Goal: Information Seeking & Learning: Find specific fact

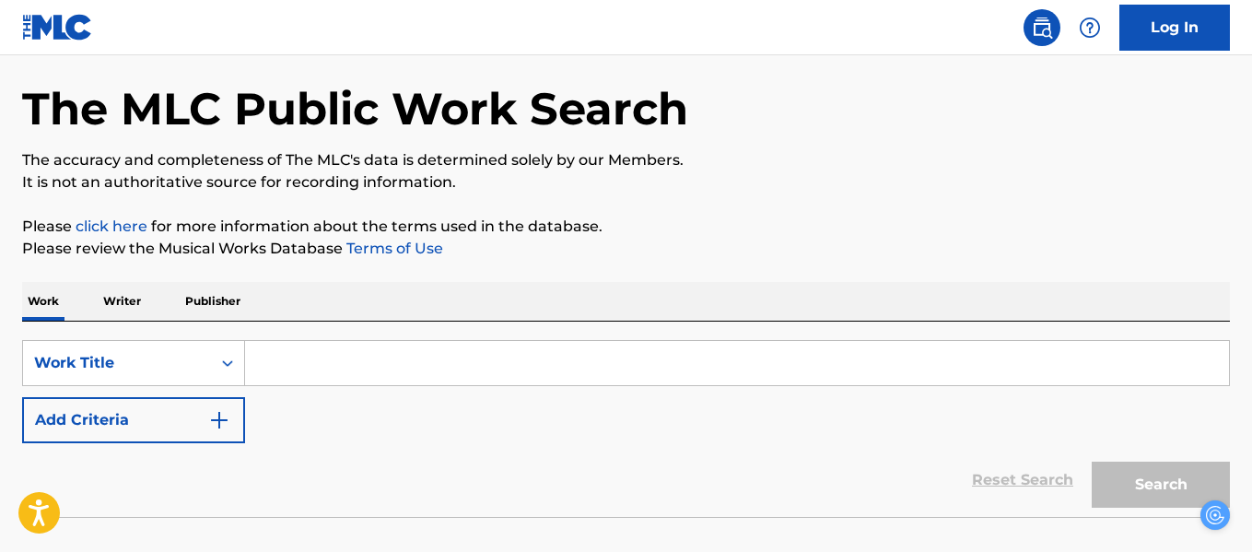
scroll to position [68, 0]
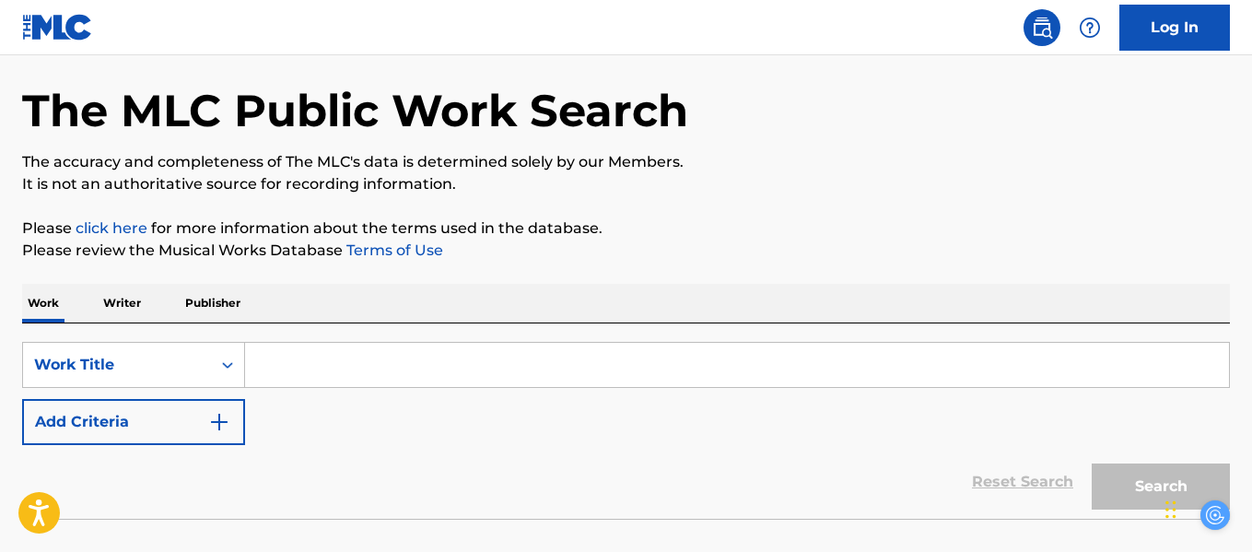
click at [344, 367] on input "Search Form" at bounding box center [737, 365] width 984 height 44
type input "V"
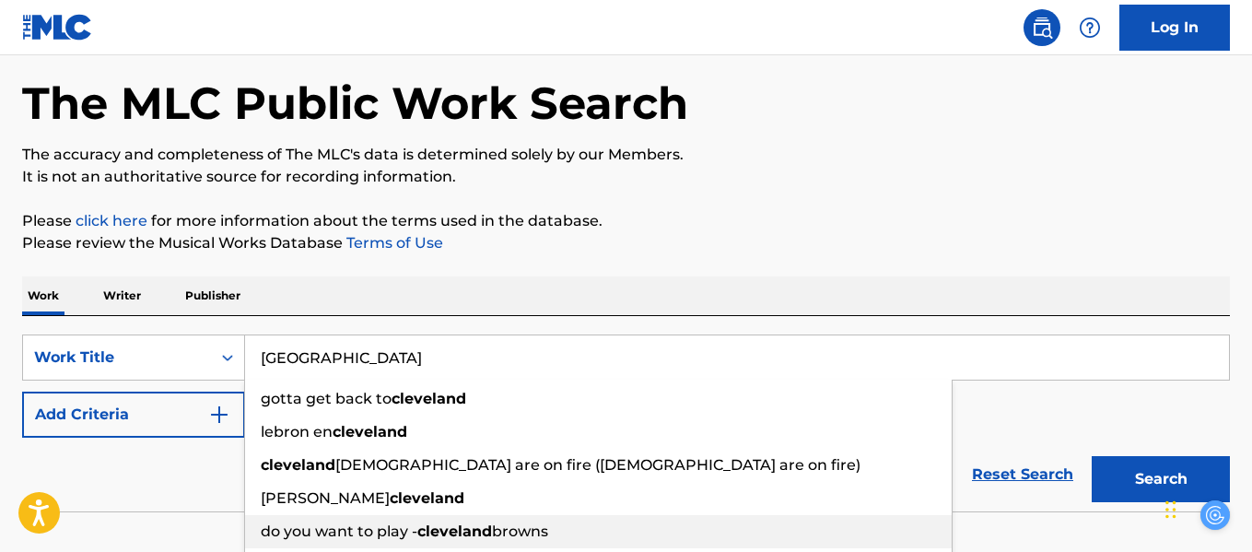
scroll to position [61, 0]
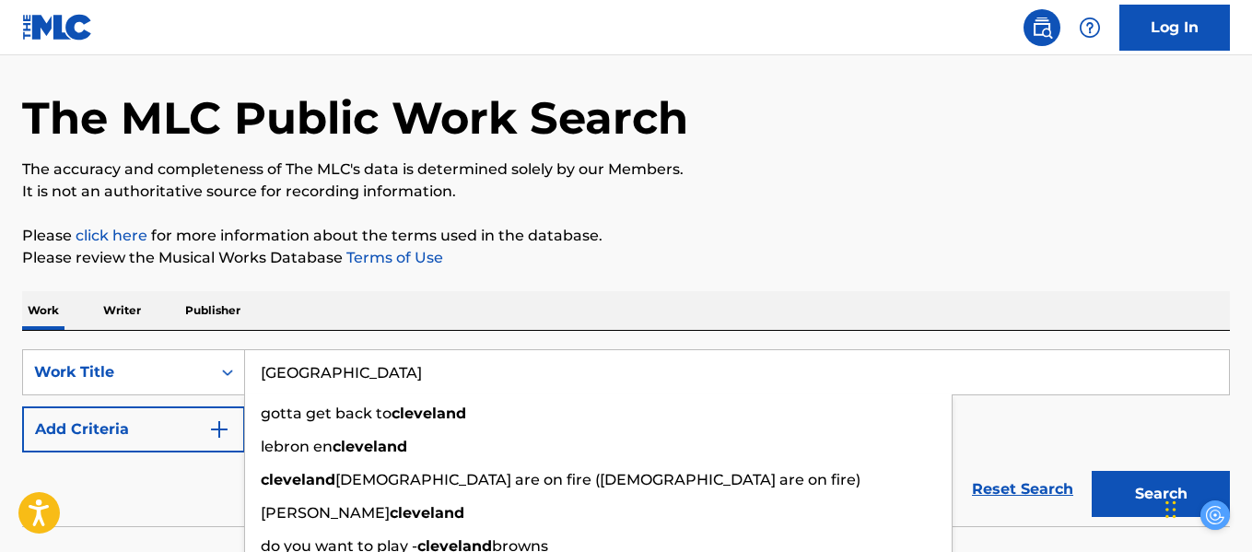
type input "[GEOGRAPHIC_DATA]"
click at [1092, 471] on button "Search" at bounding box center [1161, 494] width 138 height 46
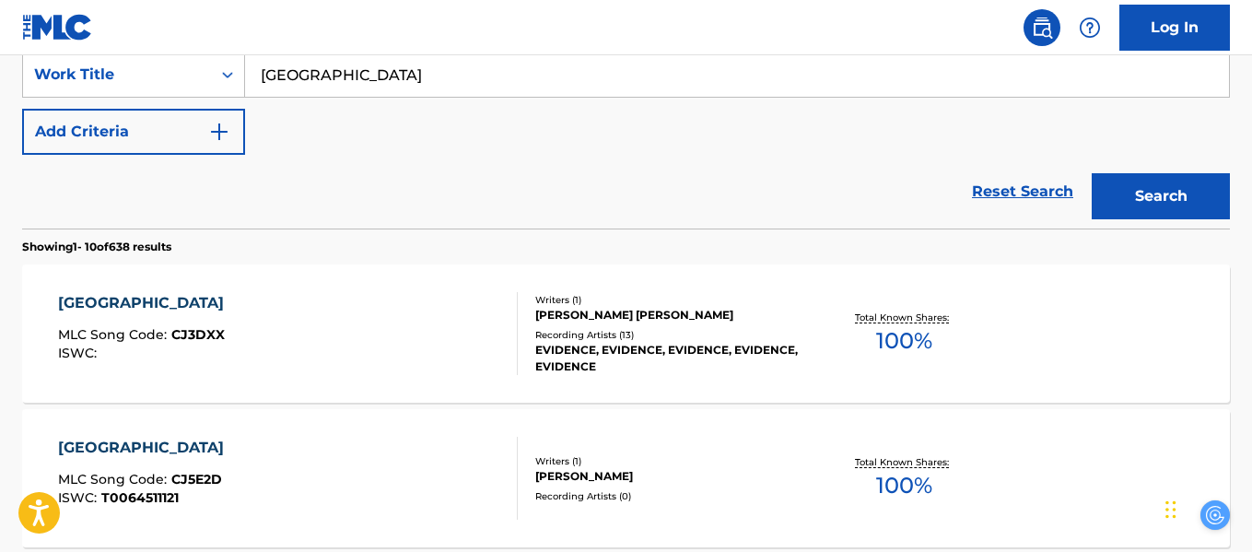
scroll to position [357, 0]
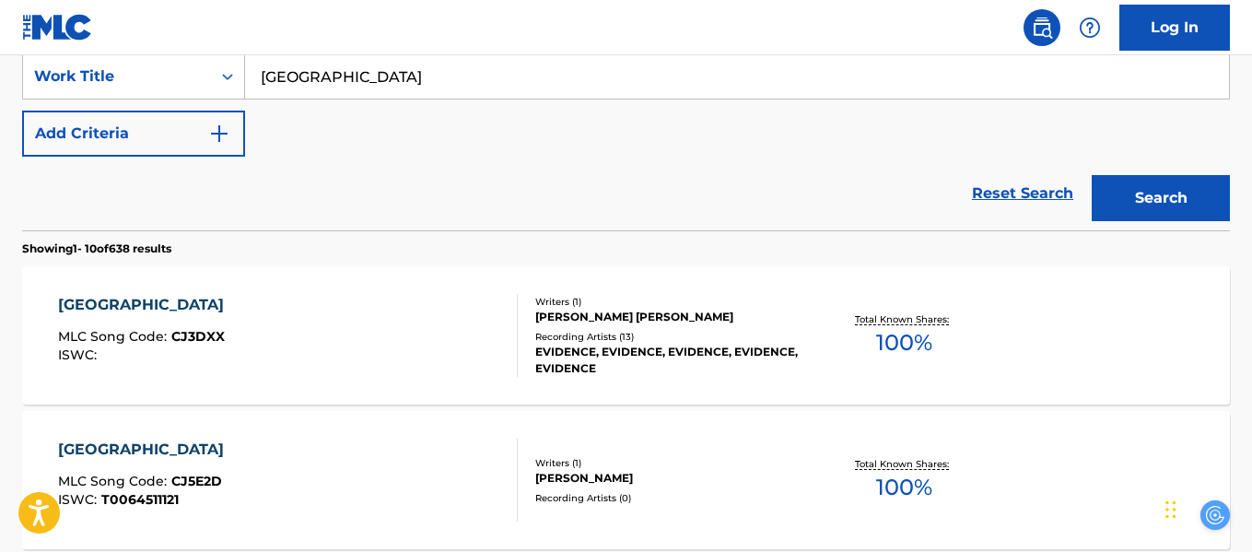
click at [101, 111] on button "Add Criteria" at bounding box center [133, 134] width 223 height 46
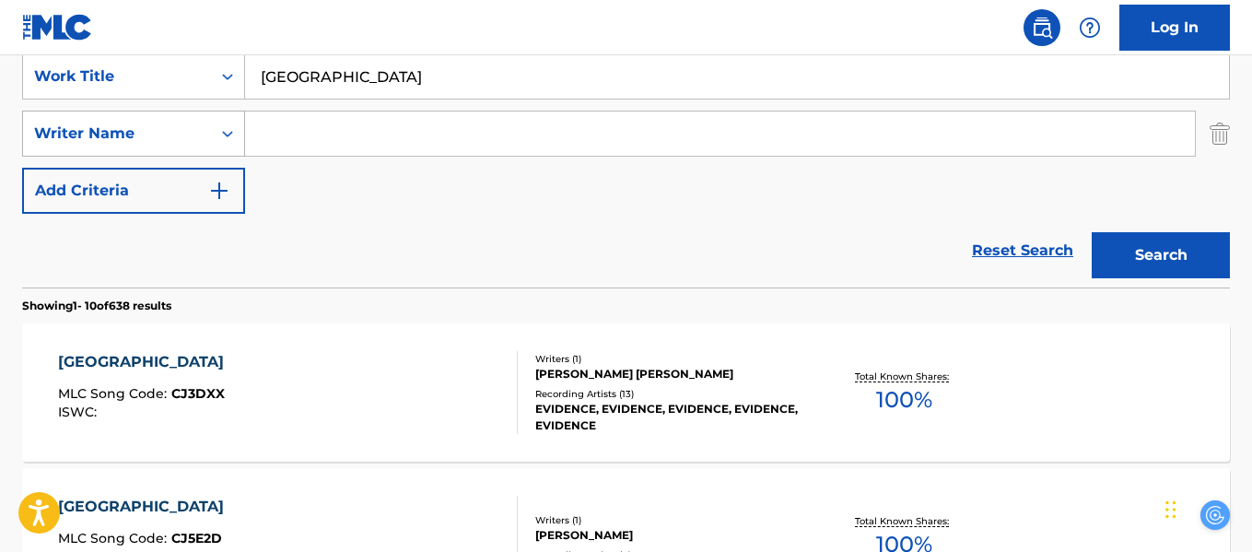
click at [192, 137] on div "Writer Name" at bounding box center [117, 134] width 166 height 22
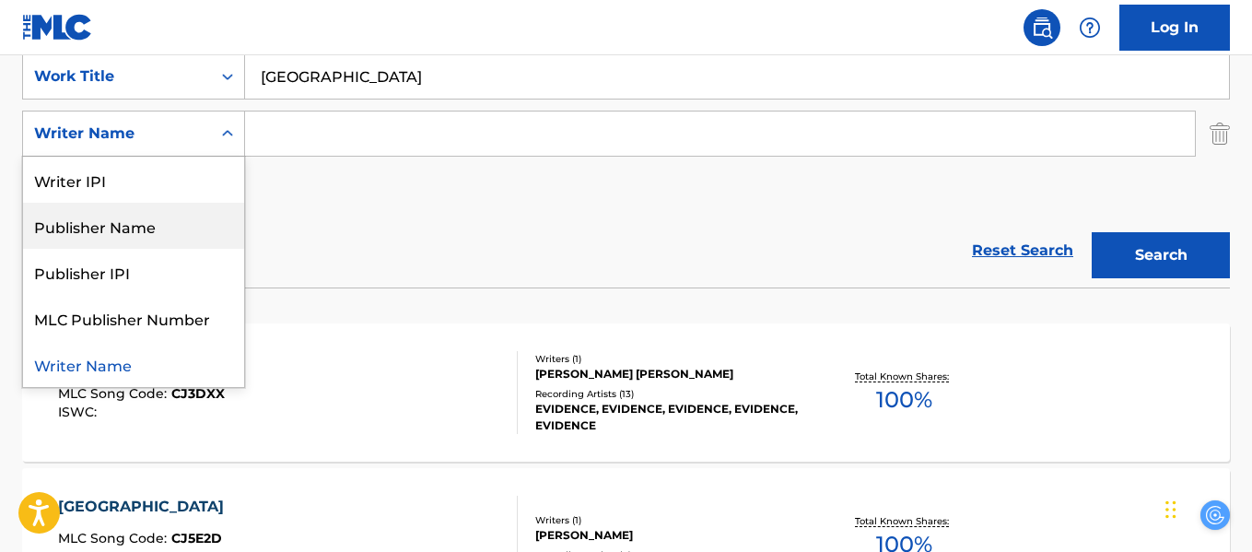
click at [376, 231] on div "Reset Search Search" at bounding box center [626, 251] width 1208 height 74
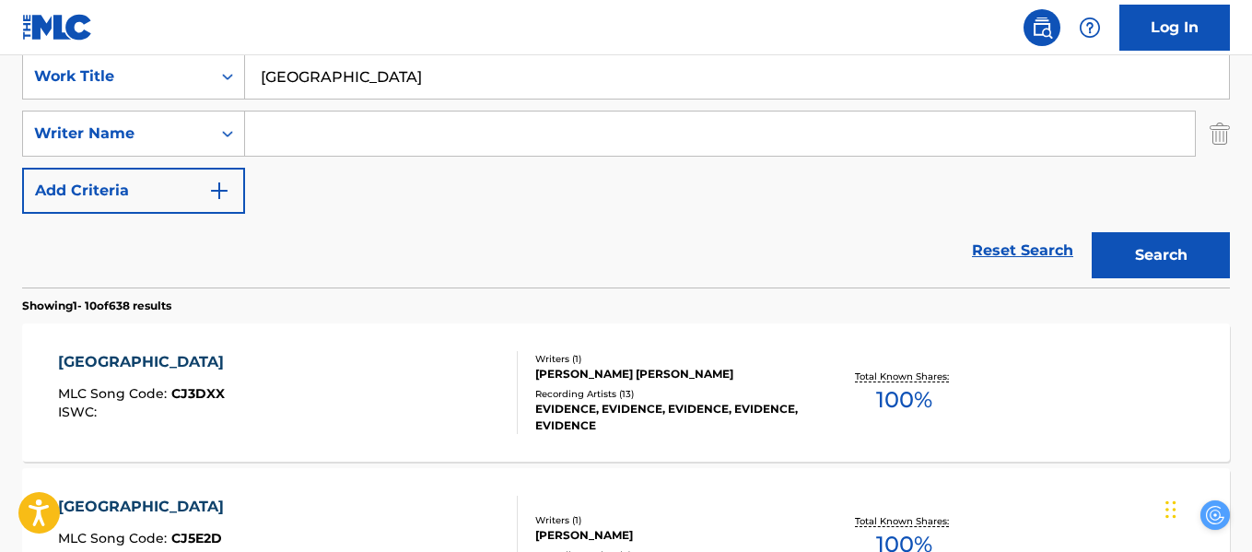
click at [329, 134] on input "Search Form" at bounding box center [720, 133] width 950 height 44
type input "Glokk40Spaz"
click at [1092, 232] on button "Search" at bounding box center [1161, 255] width 138 height 46
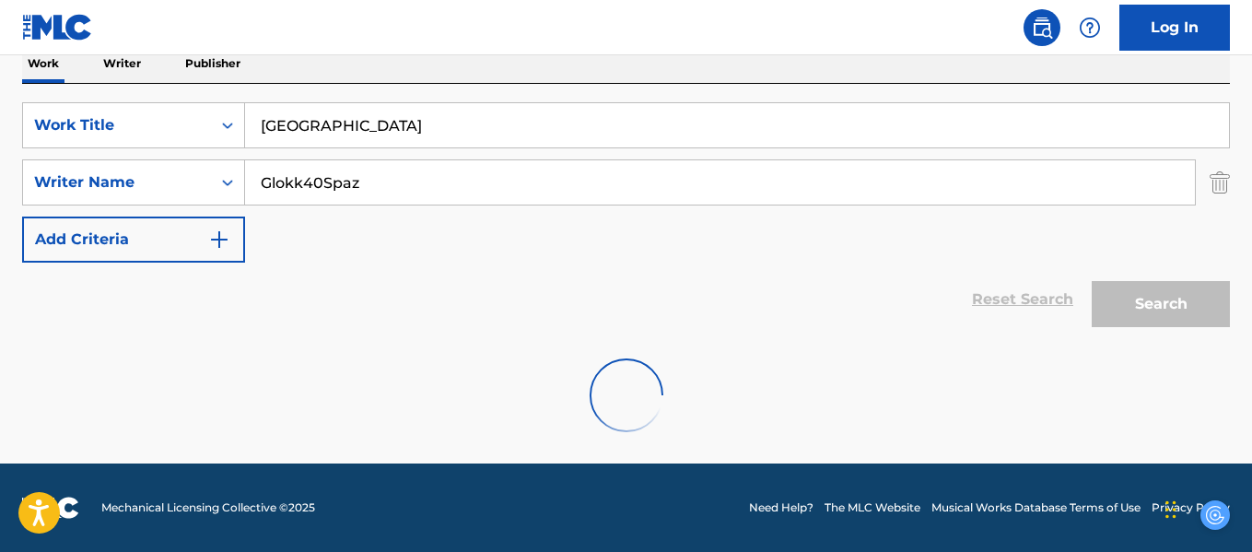
scroll to position [248, 0]
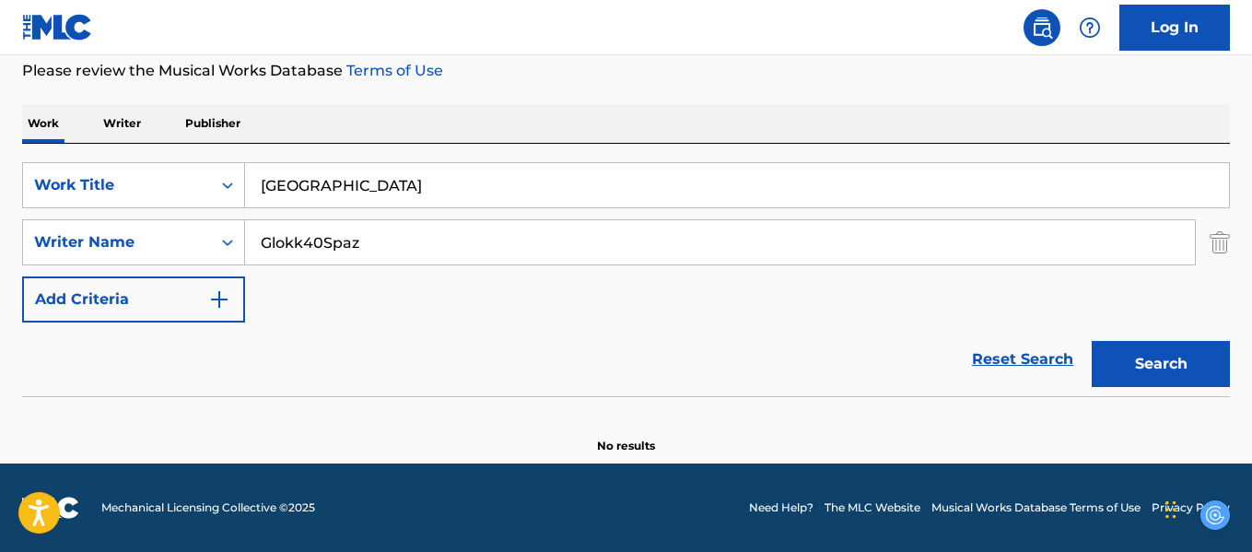
click at [1140, 365] on button "Search" at bounding box center [1161, 364] width 138 height 46
click at [170, 264] on div "Writer Name" at bounding box center [133, 242] width 223 height 46
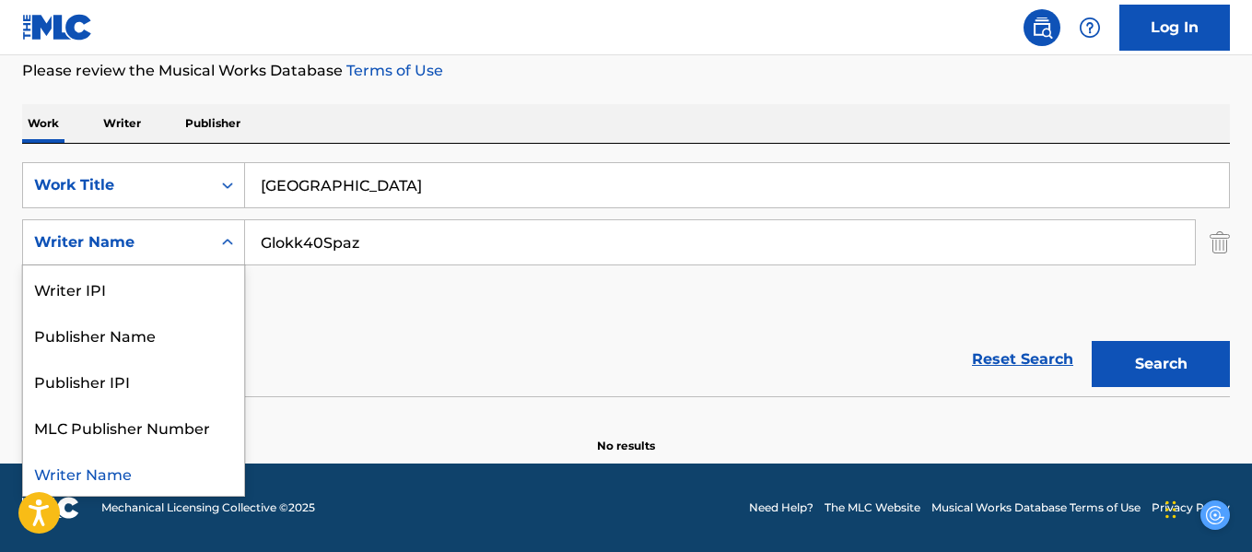
click at [139, 473] on div "Writer Name" at bounding box center [133, 473] width 221 height 46
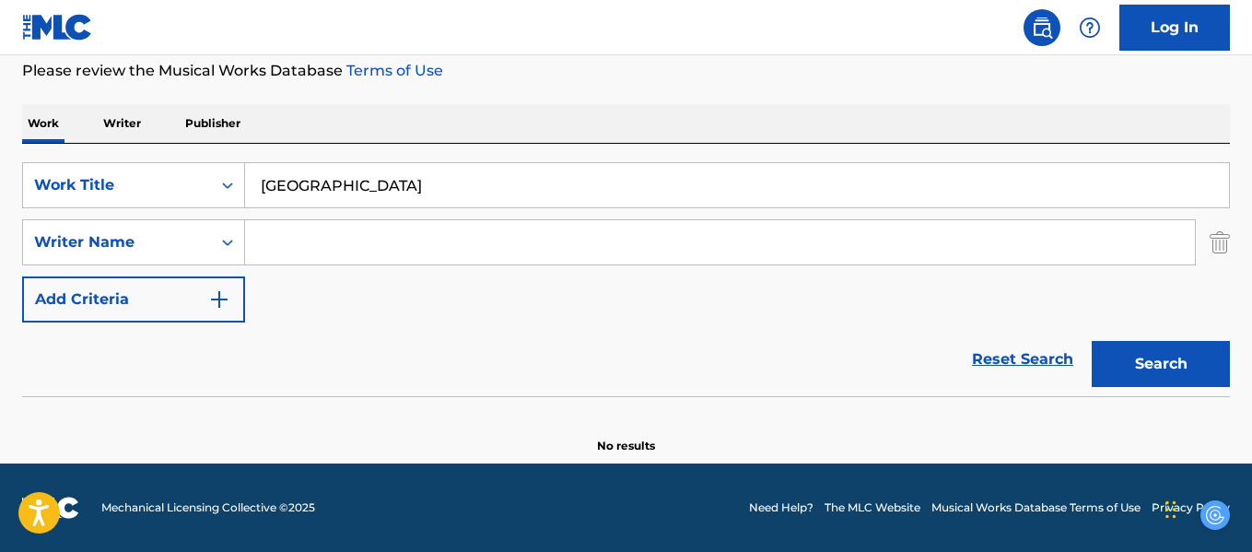
click at [345, 240] on input "Search Form" at bounding box center [720, 242] width 950 height 44
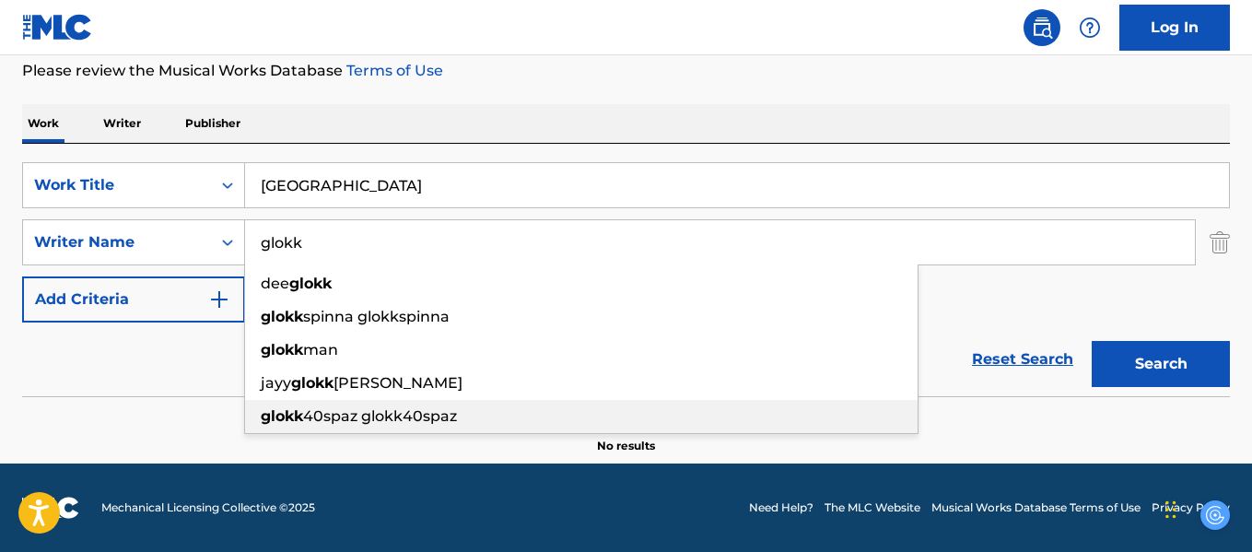
click at [353, 421] on span "40spaz glokk40spaz" at bounding box center [380, 416] width 154 height 18
type input "glokk40spaz glokk40spaz"
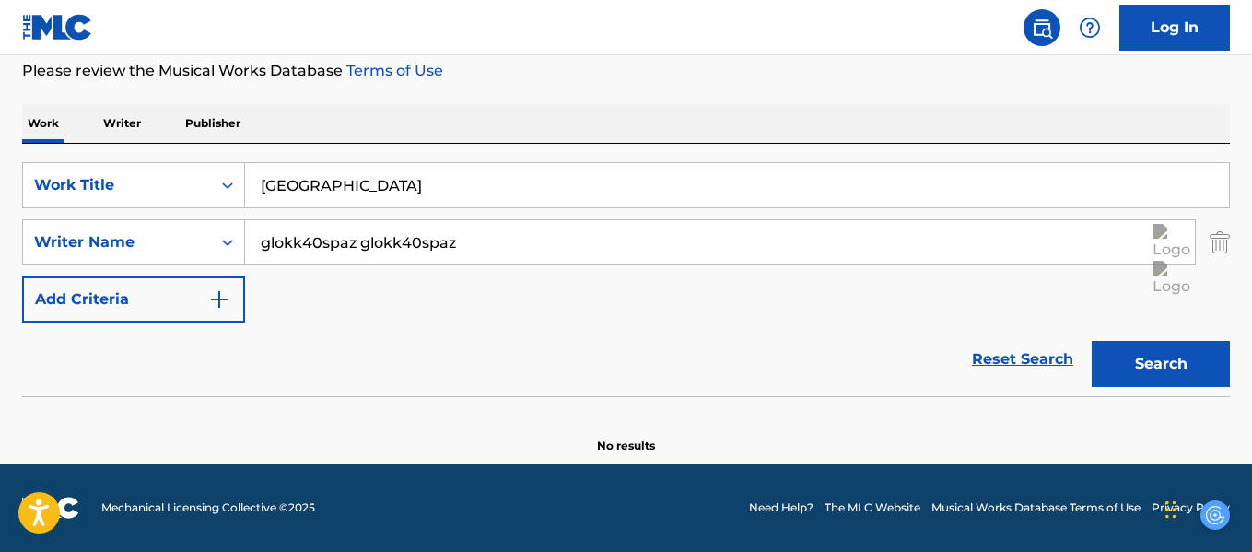
click at [1127, 373] on button "Search" at bounding box center [1161, 364] width 138 height 46
